Goal: Contribute content

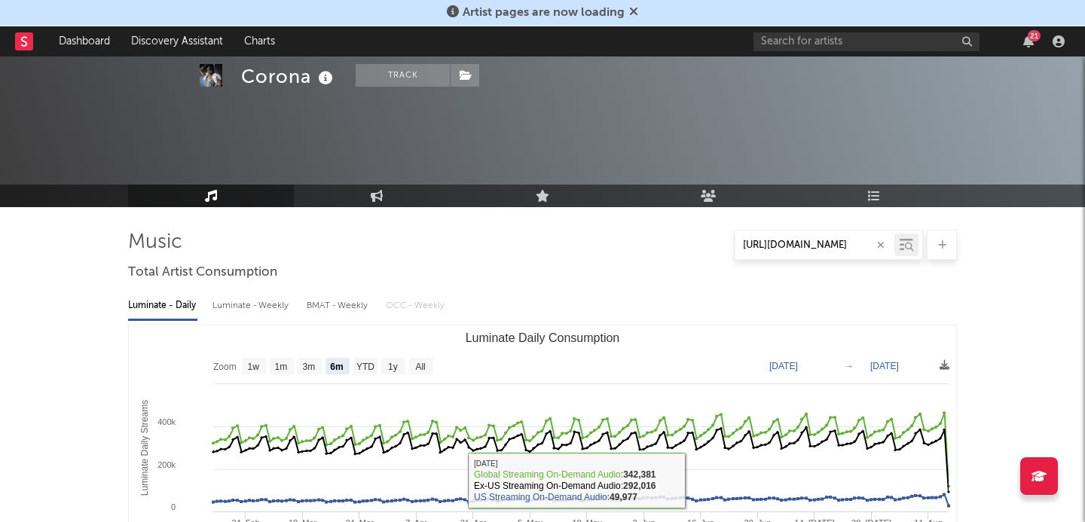
select select "6m"
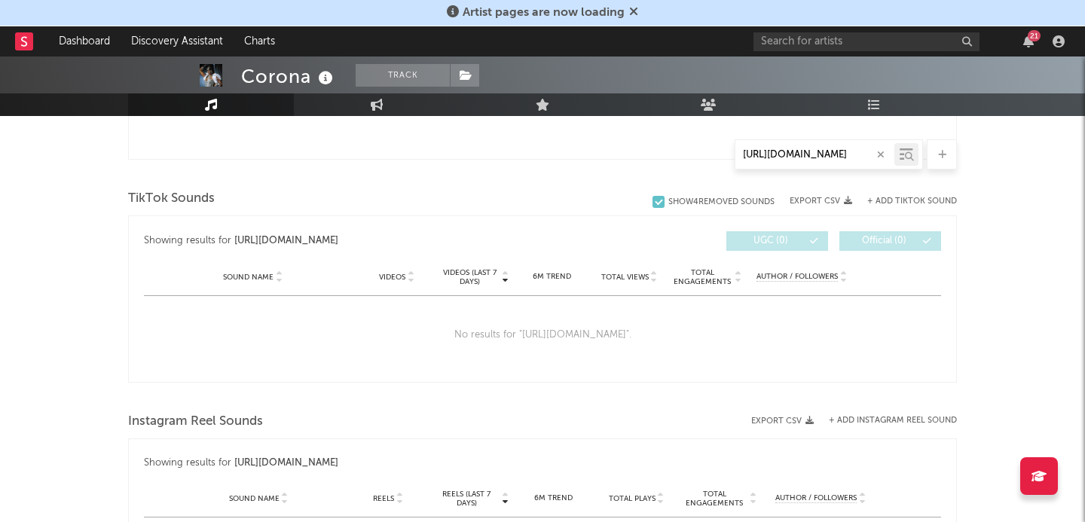
scroll to position [692, 0]
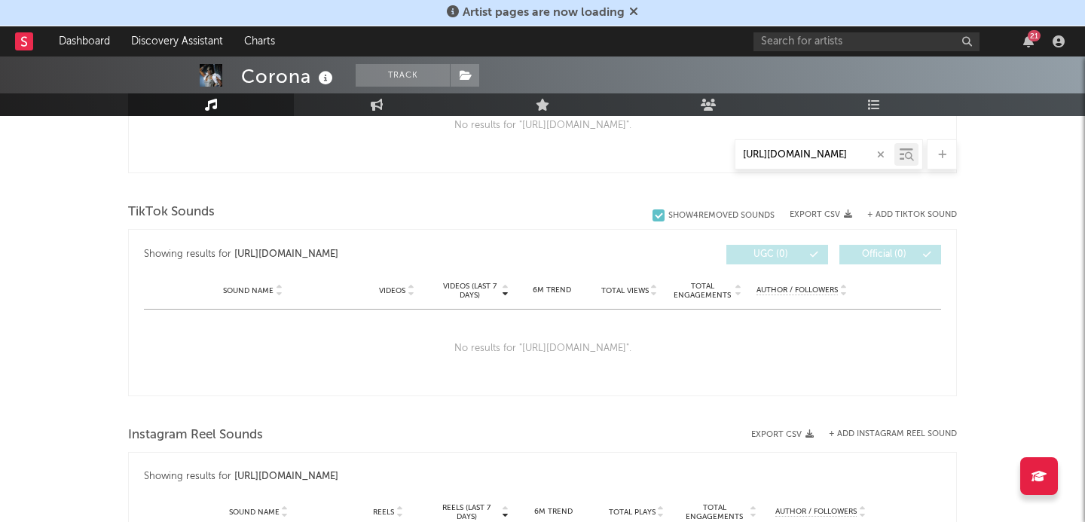
click at [881, 151] on icon "button" at bounding box center [881, 155] width 8 height 10
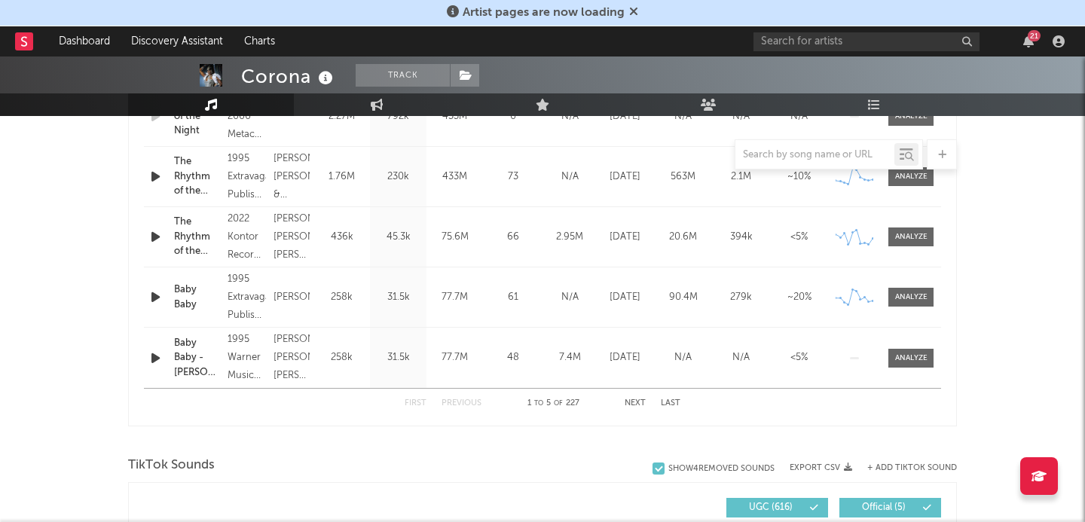
click at [991, 199] on div "Corona Track [GEOGRAPHIC_DATA] | Dance Edit Track Benchmark Summary 263,345 123…" at bounding box center [542, 501] width 1085 height 2275
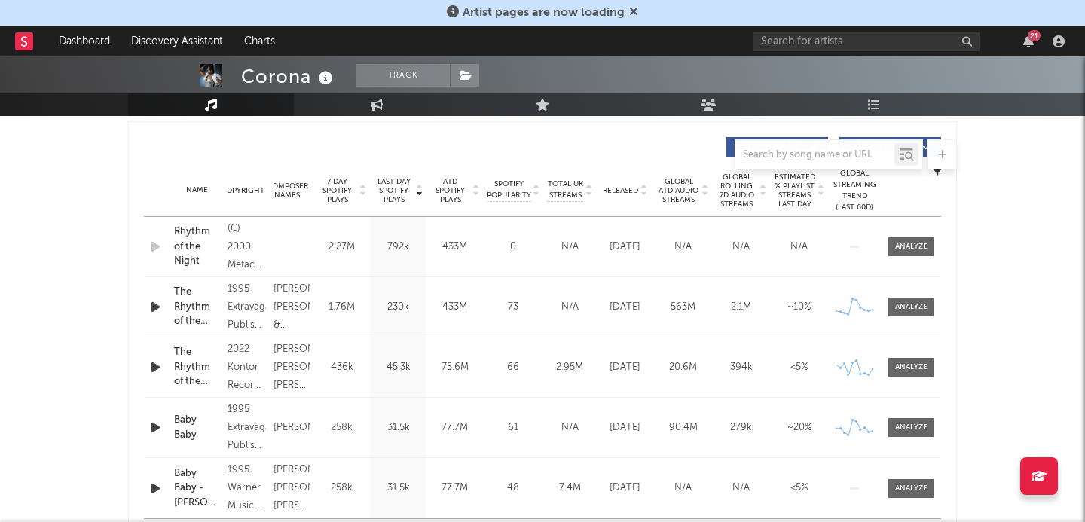
scroll to position [558, 0]
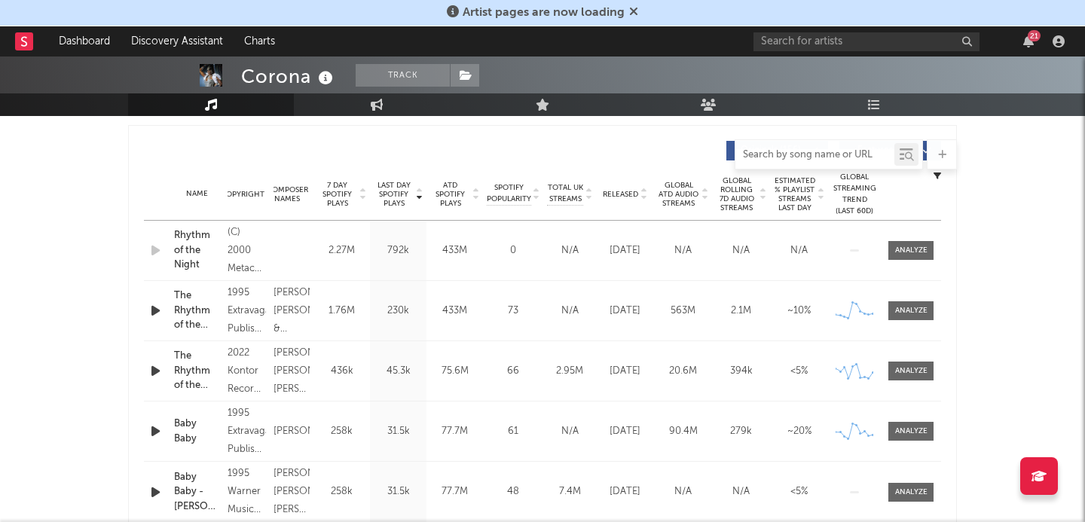
click at [813, 154] on input "text" at bounding box center [814, 155] width 159 height 12
paste input "[URL][DOMAIN_NAME]"
type input "[URL][DOMAIN_NAME]"
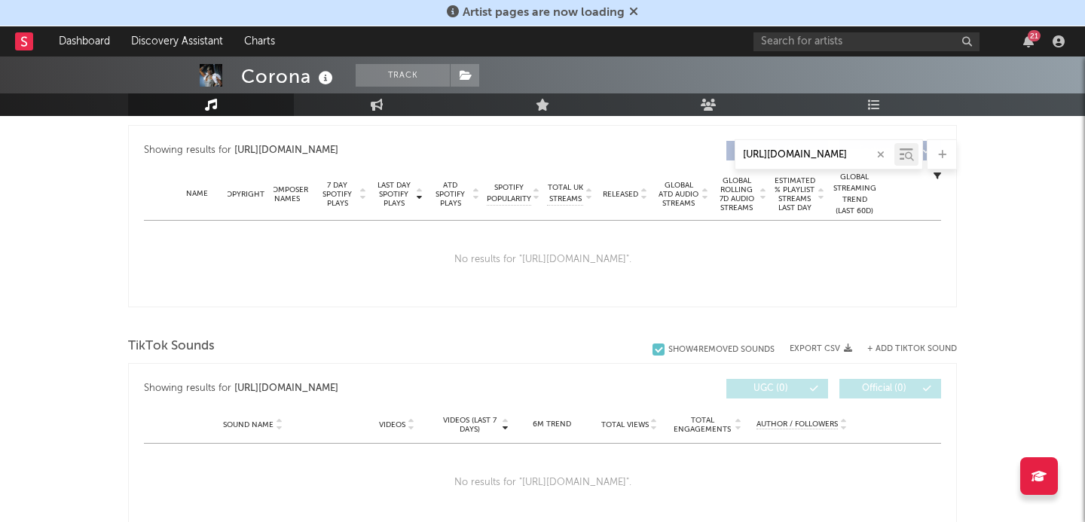
click at [879, 152] on icon "button" at bounding box center [881, 155] width 8 height 10
click at [985, 218] on div "Corona Track [GEOGRAPHIC_DATA] | Dance Edit Track Benchmark Summary 263,345 123…" at bounding box center [542, 289] width 1085 height 1583
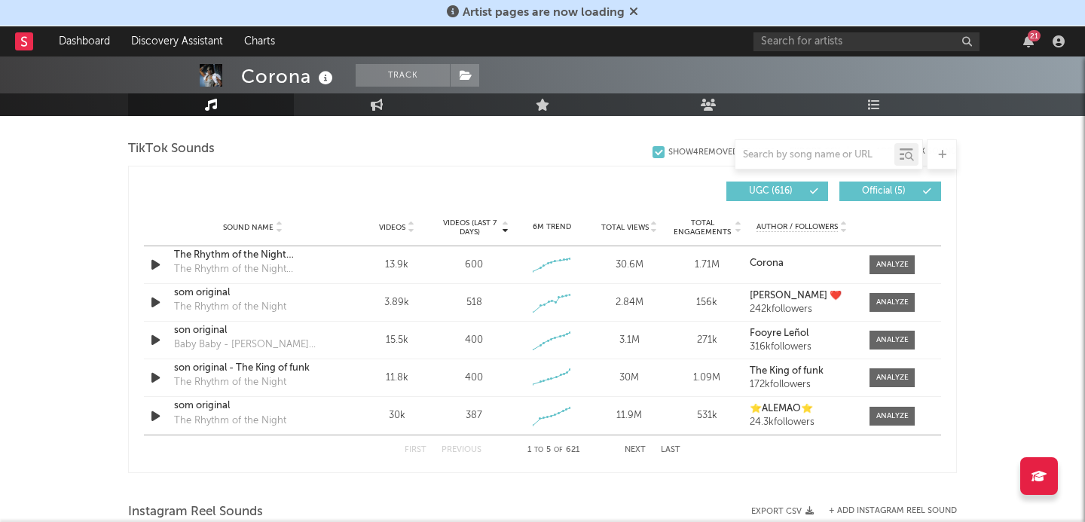
scroll to position [1007, 0]
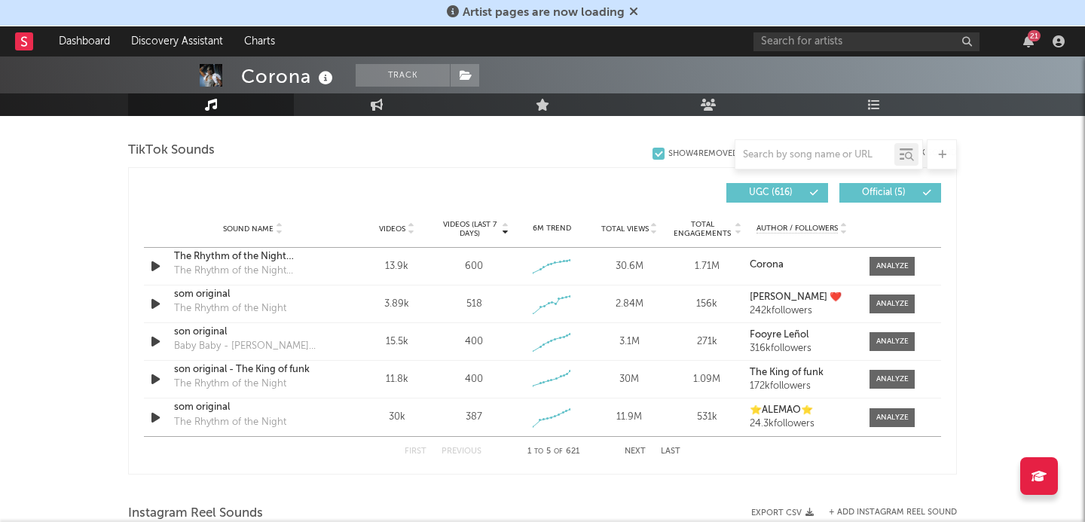
click at [585, 183] on div "UGC ( 616 ) Official ( 5 )" at bounding box center [741, 193] width 398 height 20
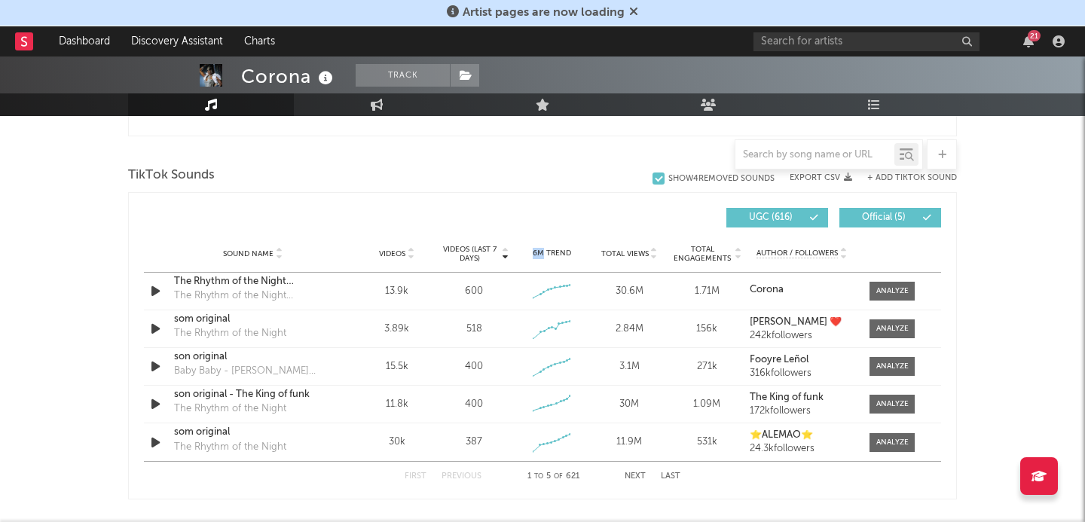
scroll to position [983, 0]
click at [608, 192] on div "Videos (last 7 days) Sound Name Videos Videos (last 7 days) Total Views Total E…" at bounding box center [542, 344] width 829 height 307
click at [744, 216] on span "UGC ( 616 )" at bounding box center [770, 216] width 69 height 9
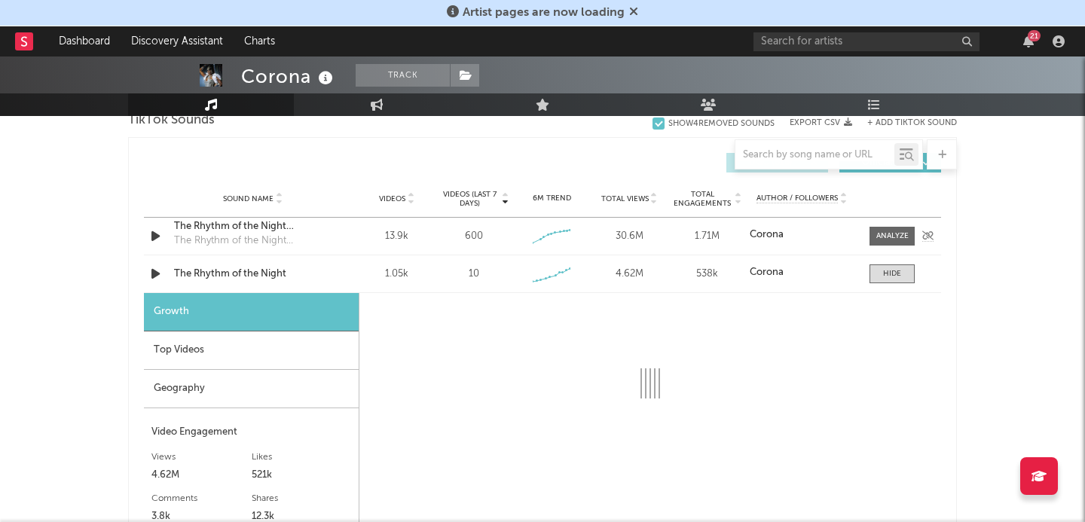
scroll to position [1039, 0]
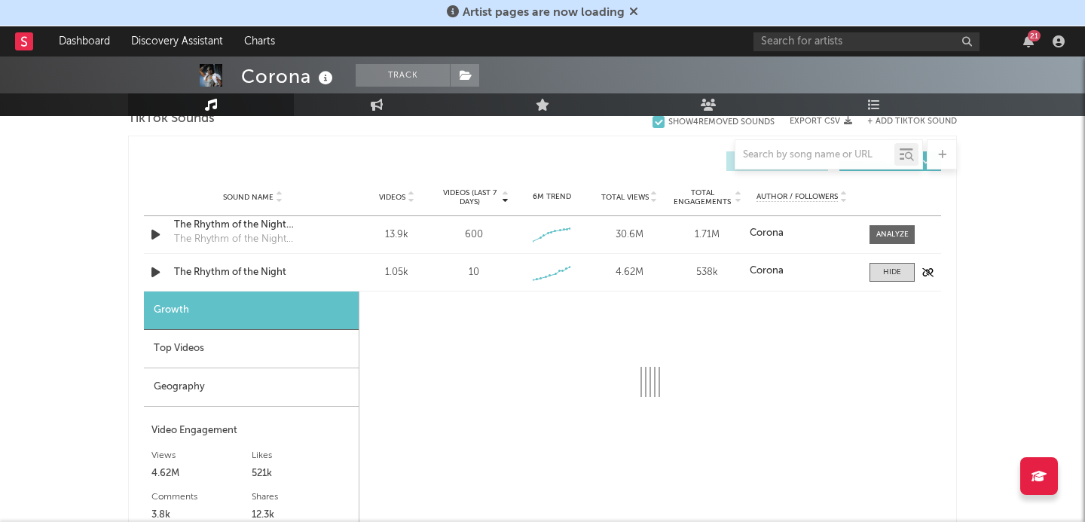
click at [154, 268] on icon "button" at bounding box center [156, 272] width 16 height 19
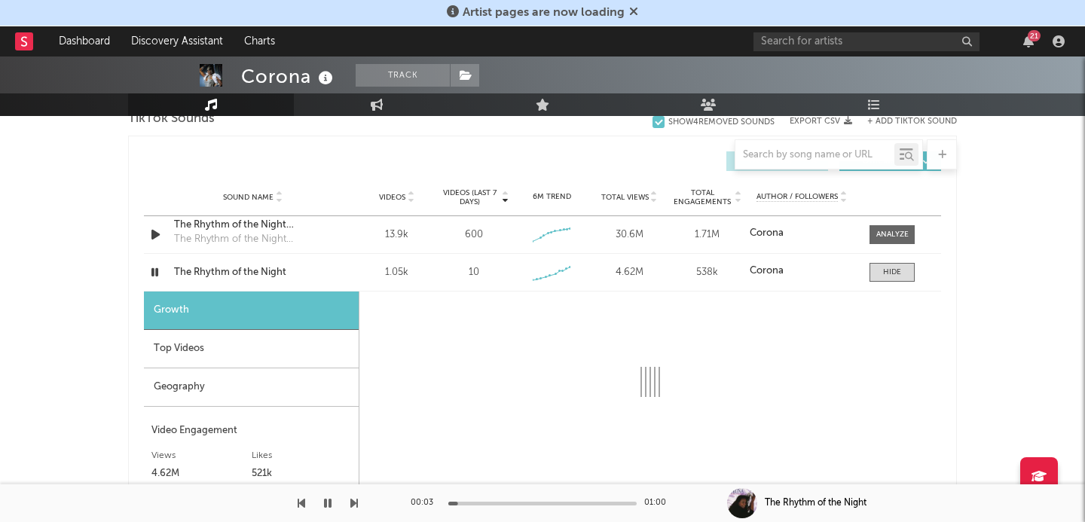
click at [788, 502] on div "The Rhythm of the Night" at bounding box center [816, 503] width 102 height 14
click at [740, 502] on div at bounding box center [742, 503] width 30 height 30
click at [737, 499] on div at bounding box center [742, 503] width 30 height 30
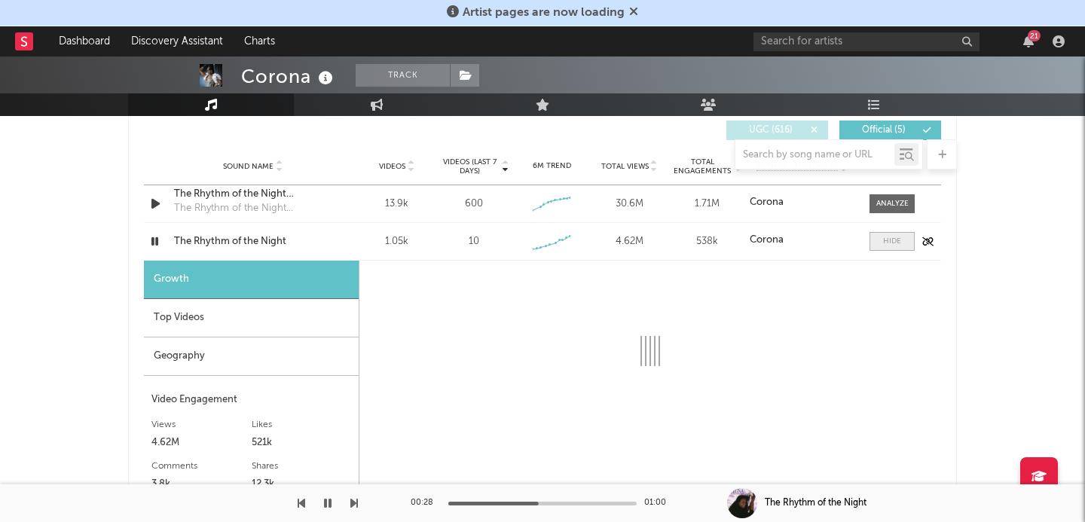
scroll to position [1070, 0]
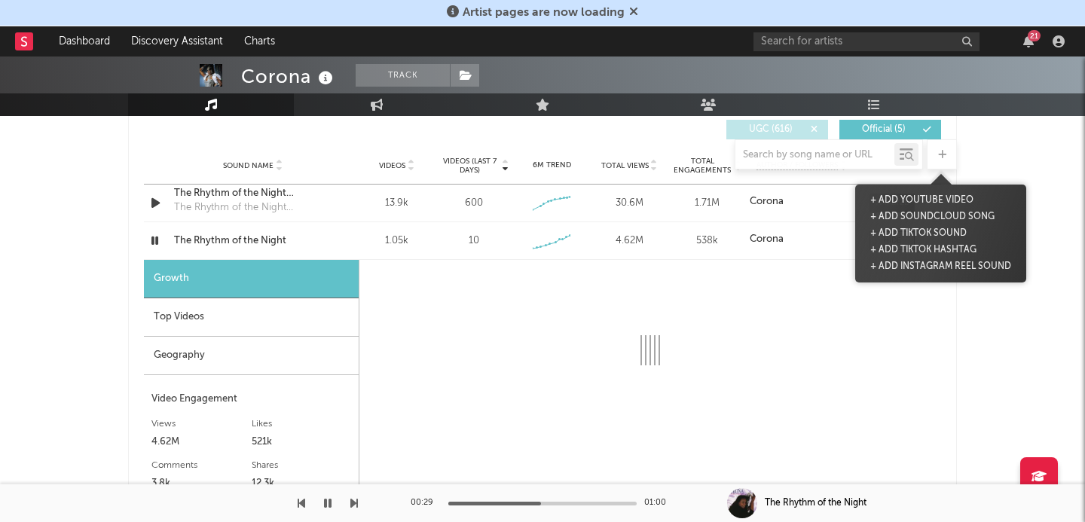
click at [939, 157] on icon at bounding box center [942, 155] width 8 height 10
click at [907, 233] on button "+ Add TikTok Sound" at bounding box center [918, 233] width 104 height 17
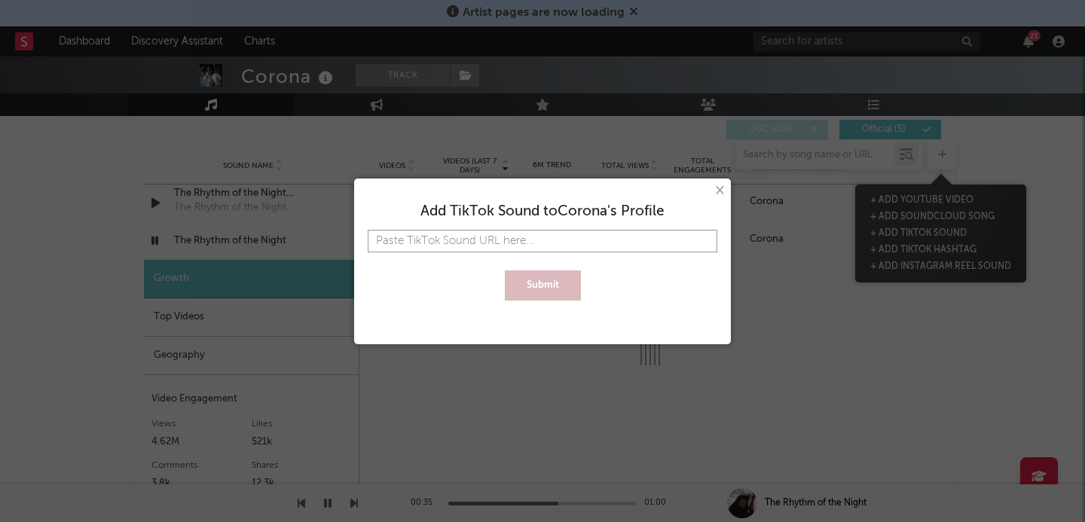
click at [545, 243] on input "text" at bounding box center [542, 241] width 349 height 23
paste input "[URL][DOMAIN_NAME]"
type input "[URL][DOMAIN_NAME]"
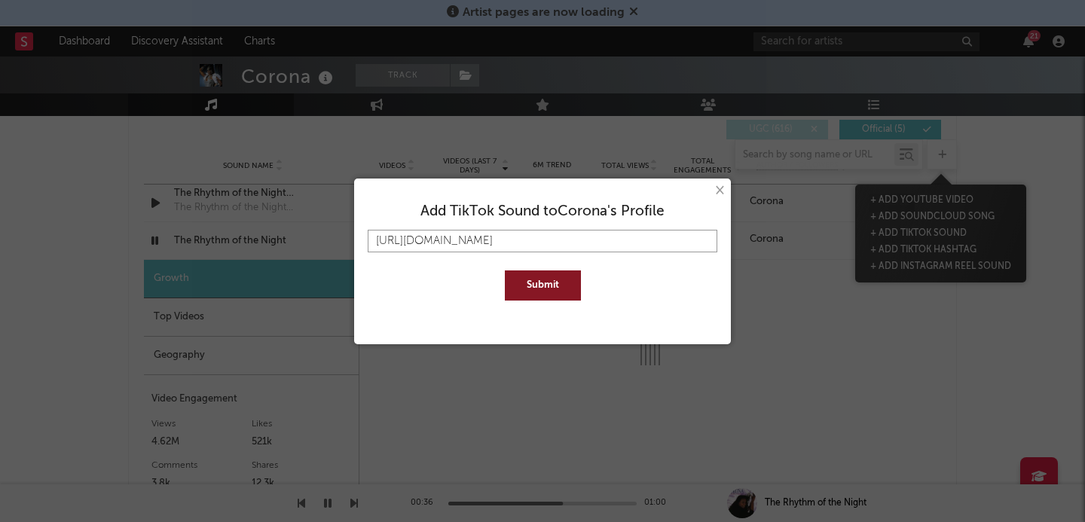
type input "[URL][DOMAIN_NAME]"
click at [544, 282] on button "Submit" at bounding box center [543, 285] width 76 height 30
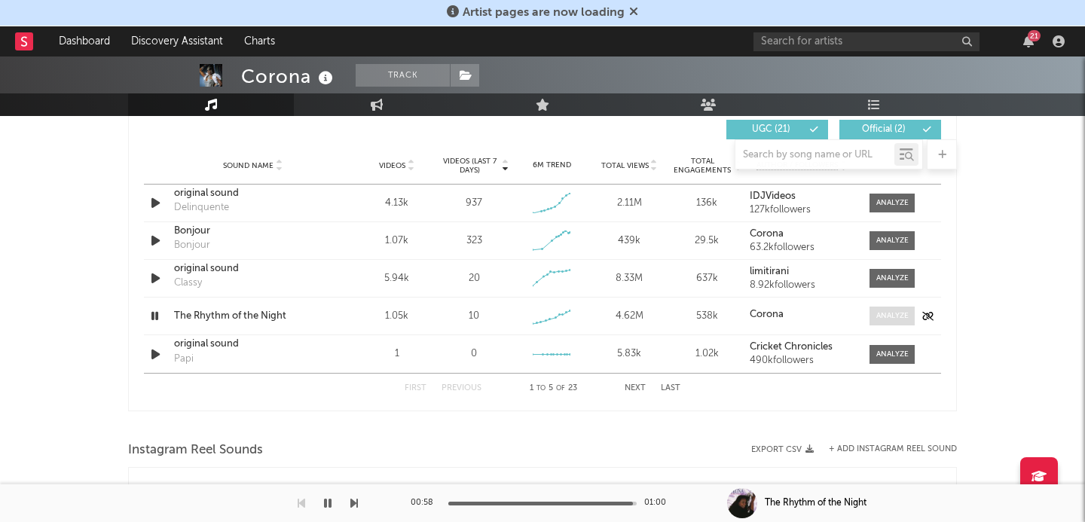
click at [896, 314] on div at bounding box center [892, 315] width 32 height 11
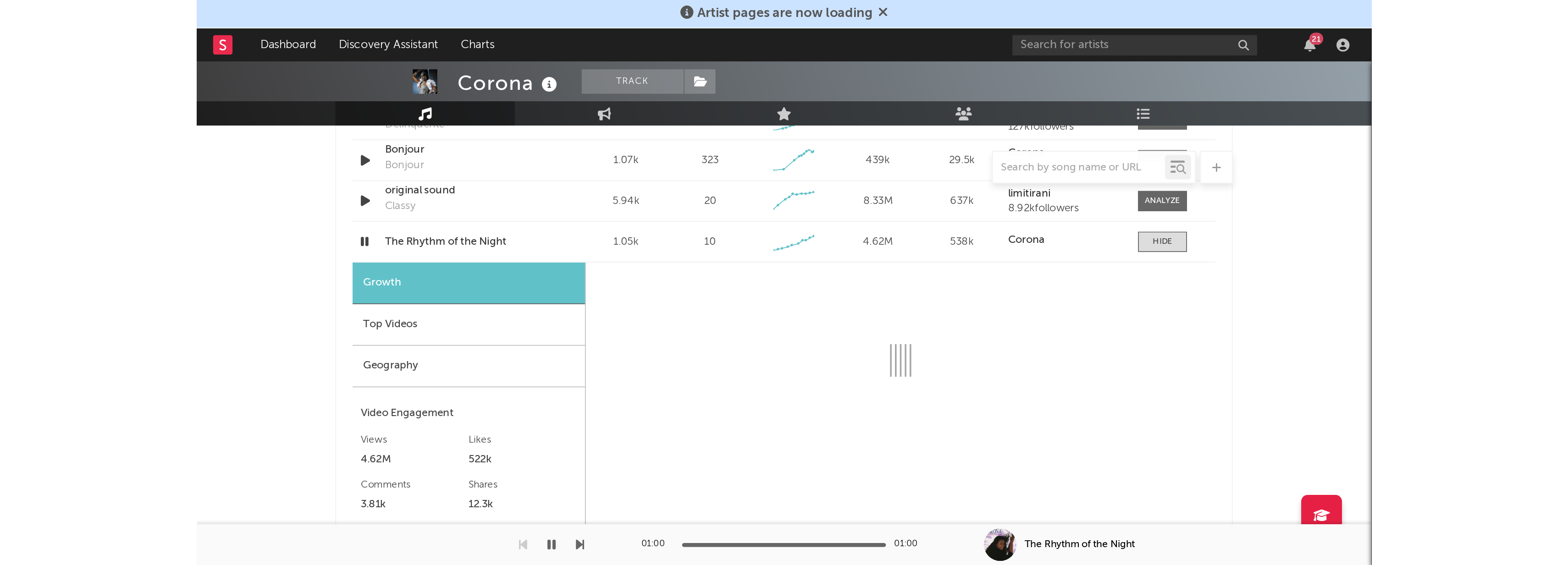
scroll to position [708, 0]
